Goal: Check status: Check status

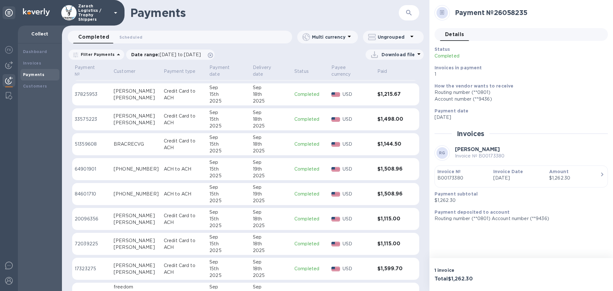
scroll to position [479, 0]
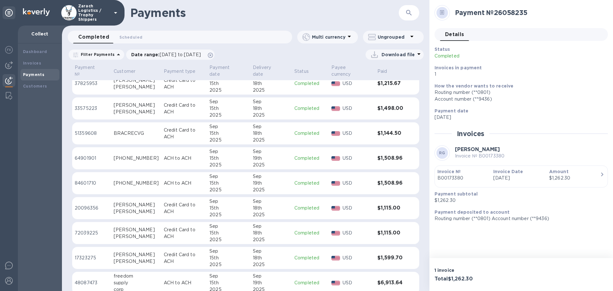
click at [94, 161] on p "64901901" at bounding box center [92, 158] width 34 height 7
click at [91, 186] on p "84601710" at bounding box center [92, 183] width 34 height 7
click at [87, 161] on p "64901901" at bounding box center [92, 158] width 34 height 7
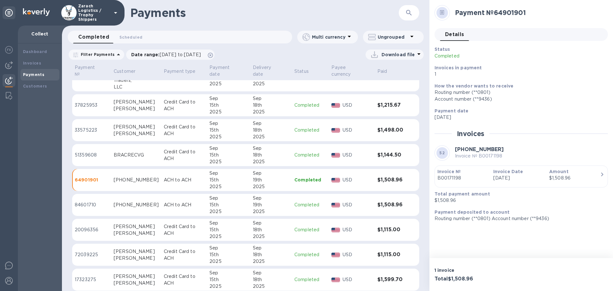
scroll to position [511, 0]
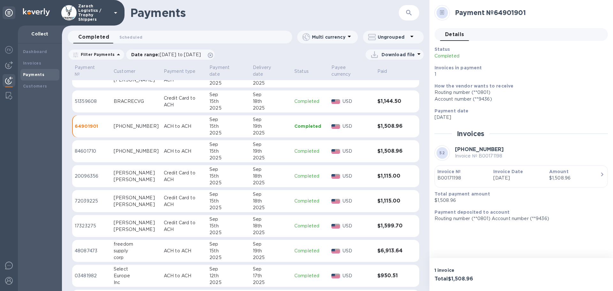
click at [79, 254] on p "48087473" at bounding box center [92, 250] width 34 height 7
